Goal: Navigation & Orientation: Go to known website

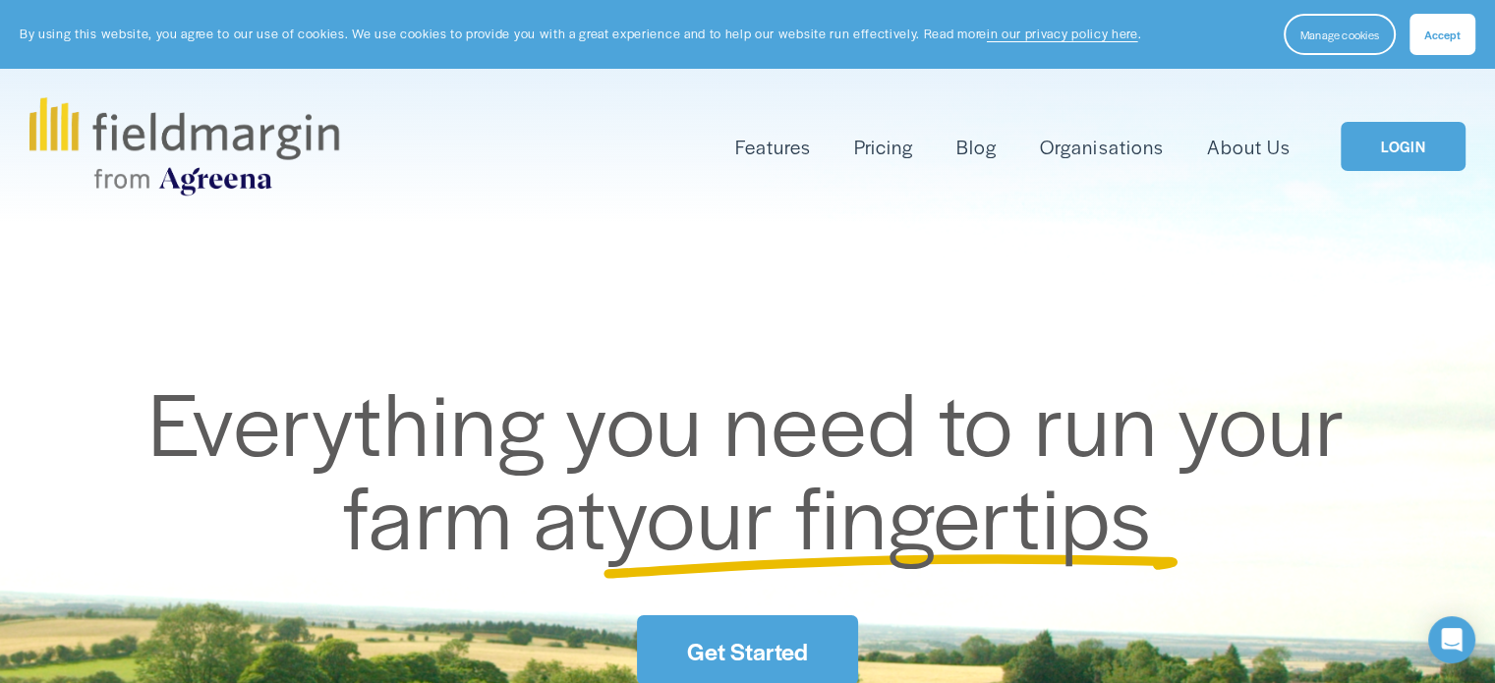
click at [1434, 156] on link "LOGIN" at bounding box center [1402, 147] width 124 height 50
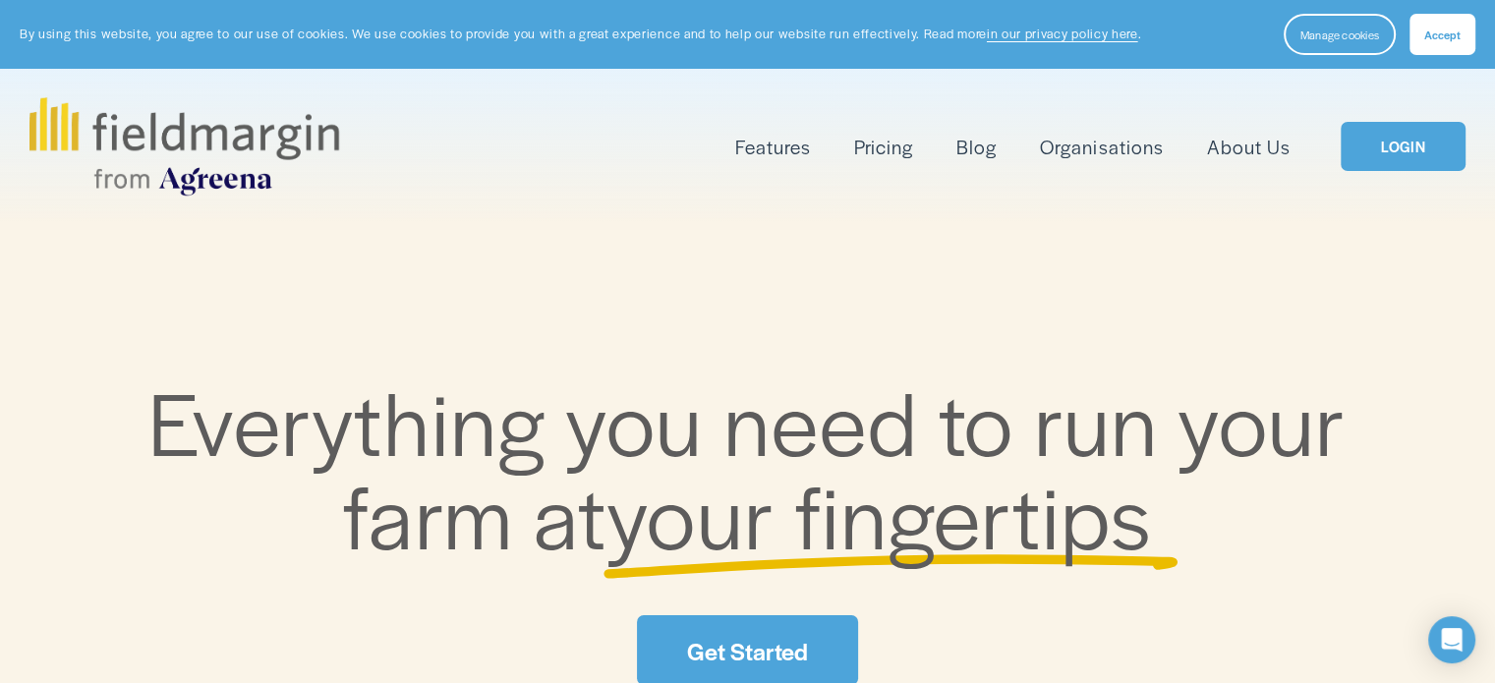
click at [1443, 132] on link "LOGIN" at bounding box center [1402, 147] width 124 height 50
click at [1412, 144] on link "LOGIN" at bounding box center [1402, 147] width 124 height 50
click at [1450, 42] on button "Accept" at bounding box center [1442, 34] width 66 height 41
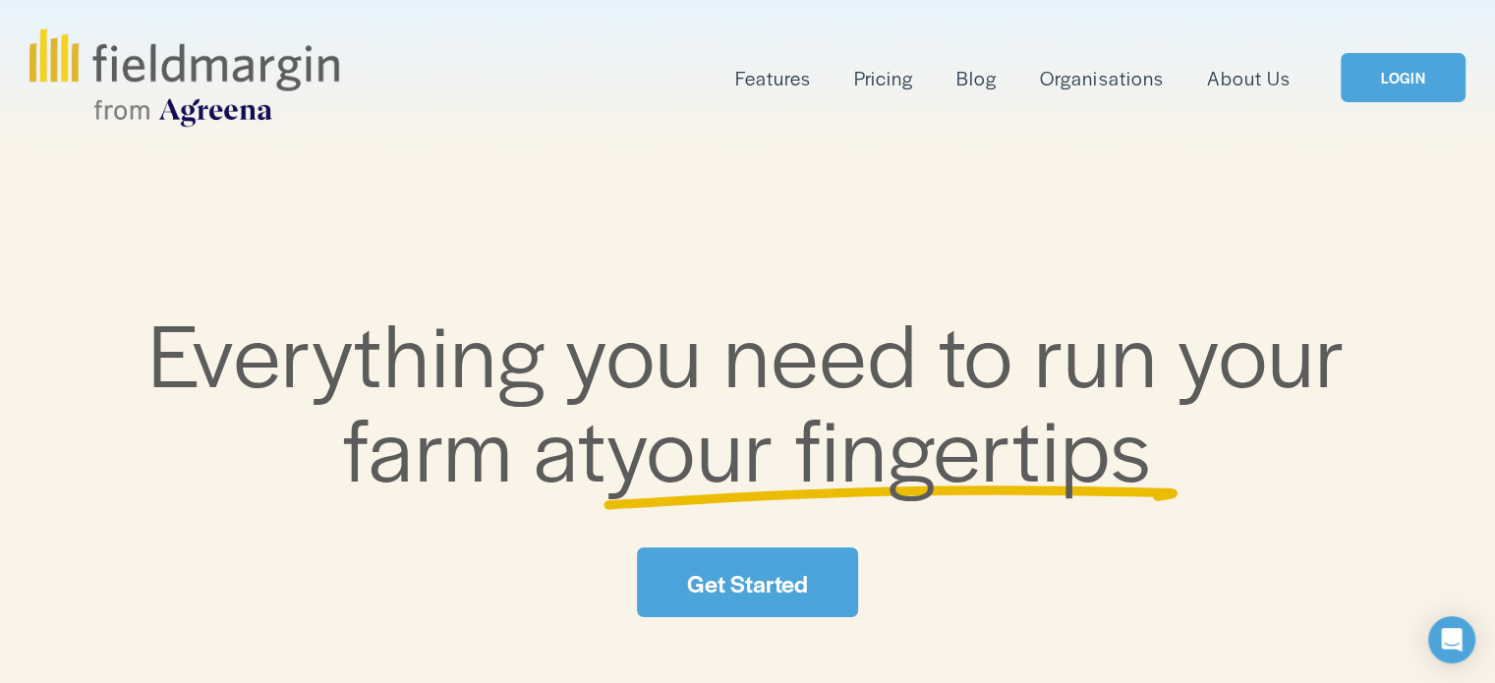
click at [1380, 80] on link "LOGIN" at bounding box center [1402, 78] width 124 height 50
click at [1439, 68] on link "LOGIN" at bounding box center [1402, 78] width 124 height 50
click at [1392, 74] on link "LOGIN" at bounding box center [1402, 78] width 124 height 50
click at [1380, 84] on link "LOGIN" at bounding box center [1402, 78] width 124 height 50
click at [1414, 96] on link "LOGIN" at bounding box center [1402, 78] width 124 height 50
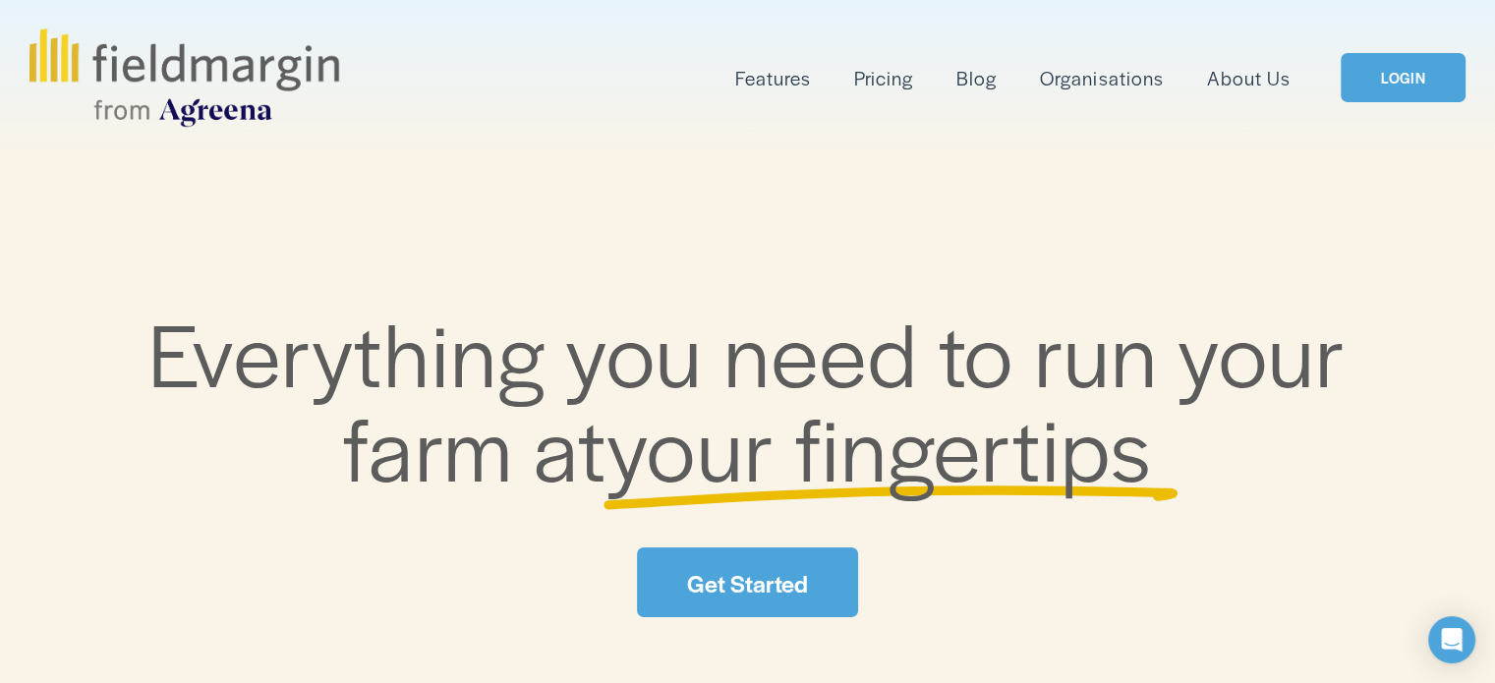
click at [1431, 75] on link "LOGIN" at bounding box center [1402, 78] width 124 height 50
click at [1414, 89] on link "LOGIN" at bounding box center [1402, 78] width 124 height 50
click at [1431, 88] on link "LOGIN" at bounding box center [1402, 78] width 124 height 50
click at [1410, 78] on link "LOGIN" at bounding box center [1402, 78] width 124 height 50
click at [1401, 81] on link "LOGIN" at bounding box center [1402, 78] width 124 height 50
